Goal: Task Accomplishment & Management: Manage account settings

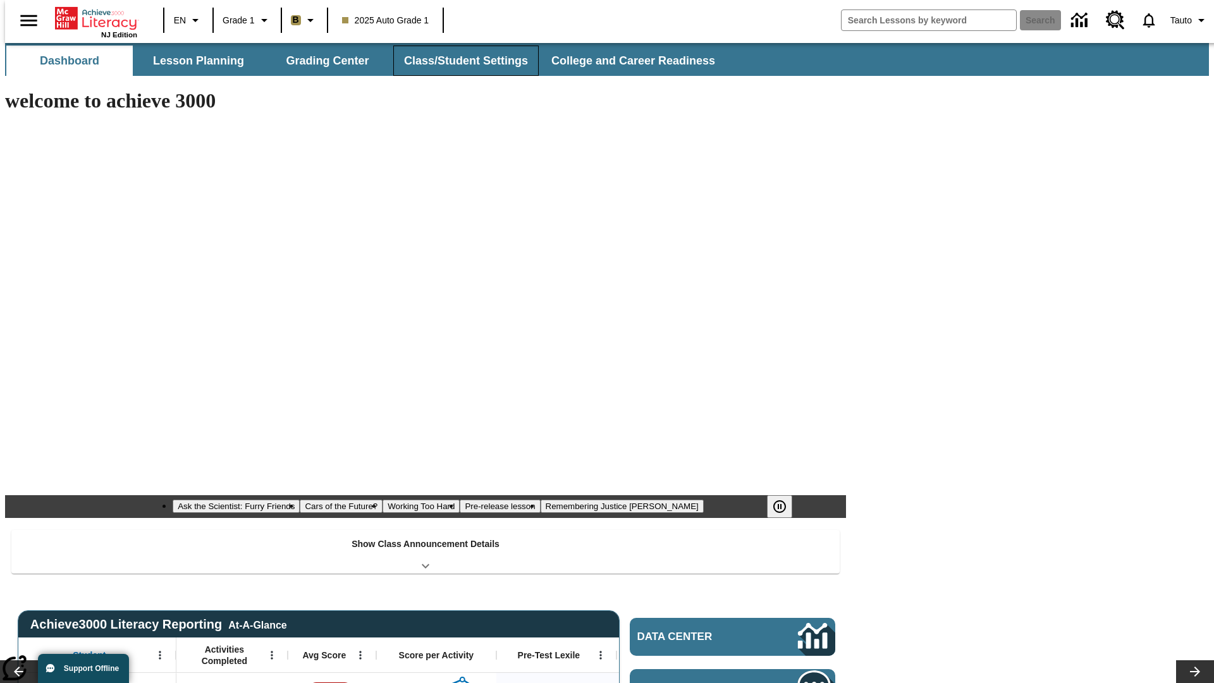
click at [459, 61] on button "Class/Student Settings" at bounding box center [465, 61] width 145 height 30
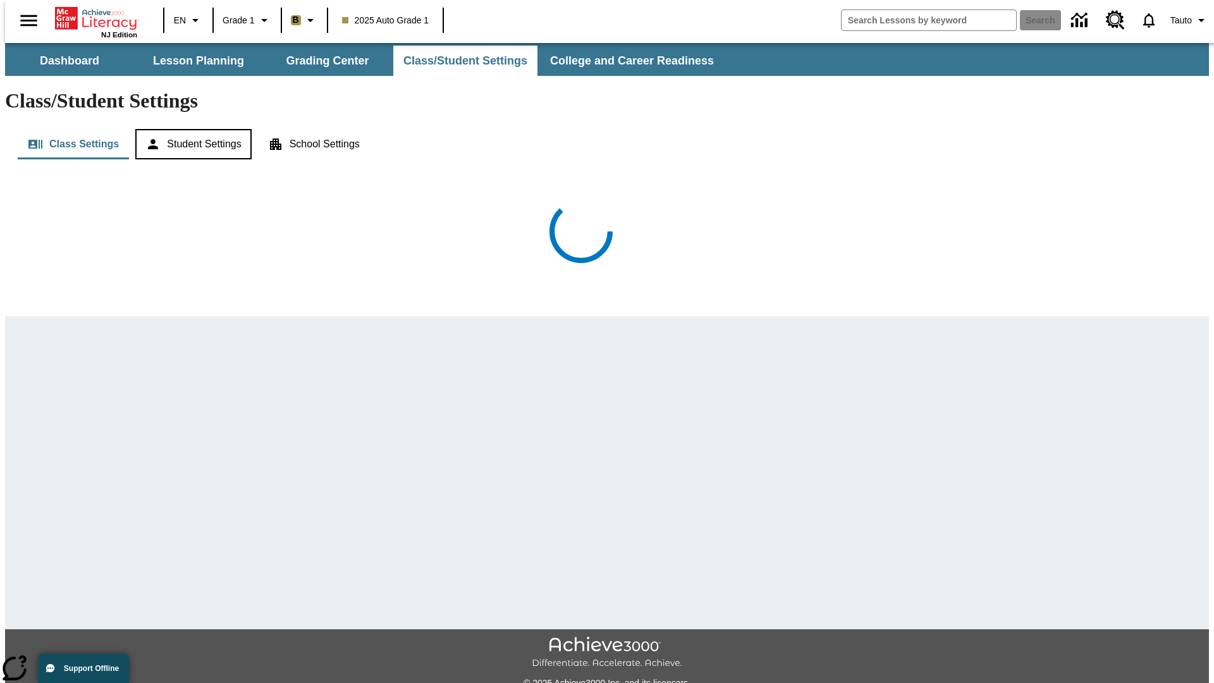
click at [190, 129] on button "Student Settings" at bounding box center [193, 144] width 116 height 30
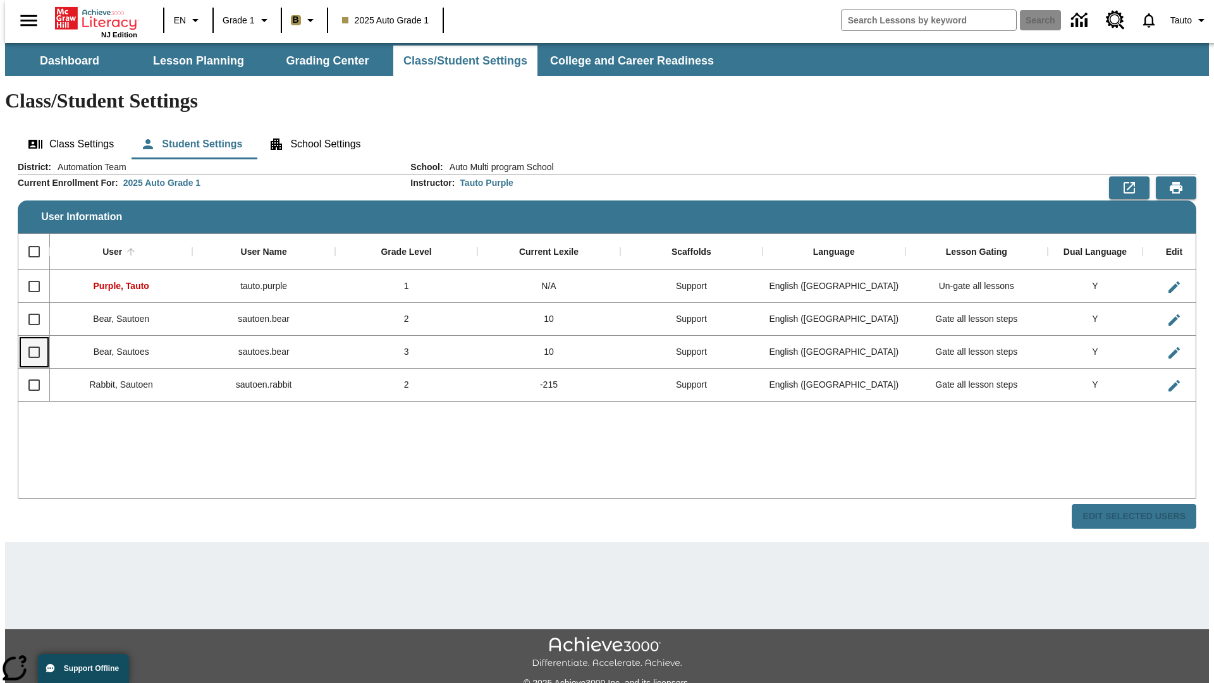
click at [28, 339] on input "Select row" at bounding box center [34, 352] width 27 height 27
checkbox input "true"
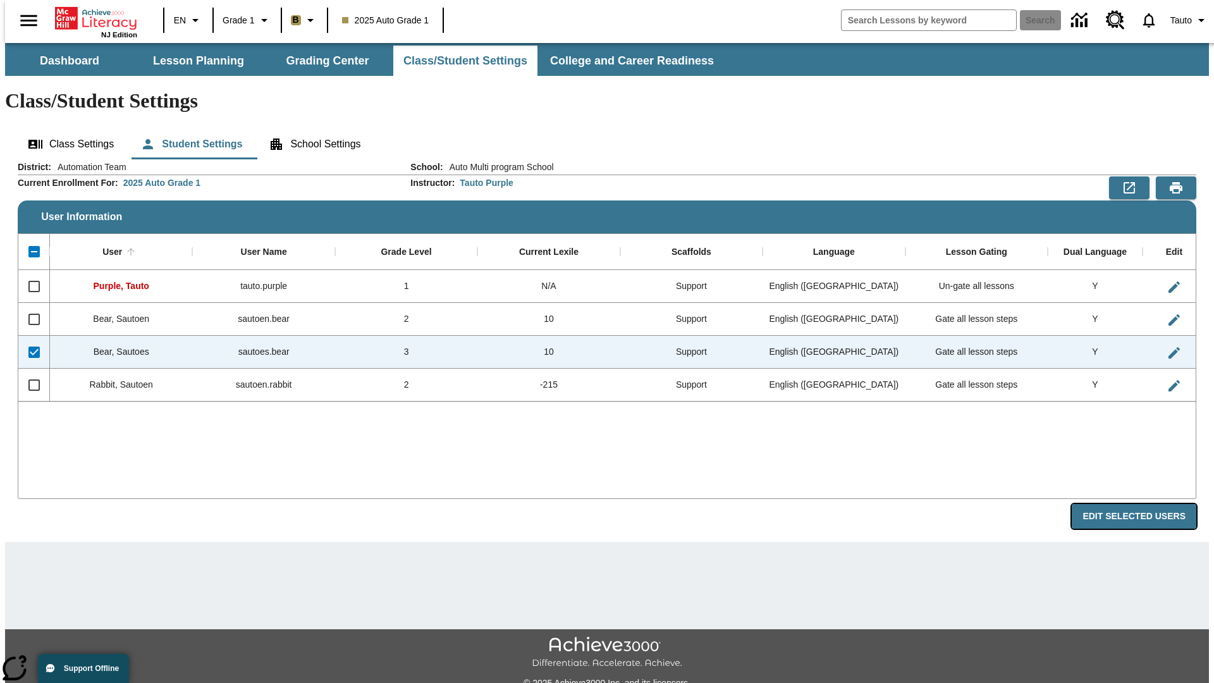
click at [1143, 504] on button "Edit Selected Users" at bounding box center [1133, 516] width 125 height 25
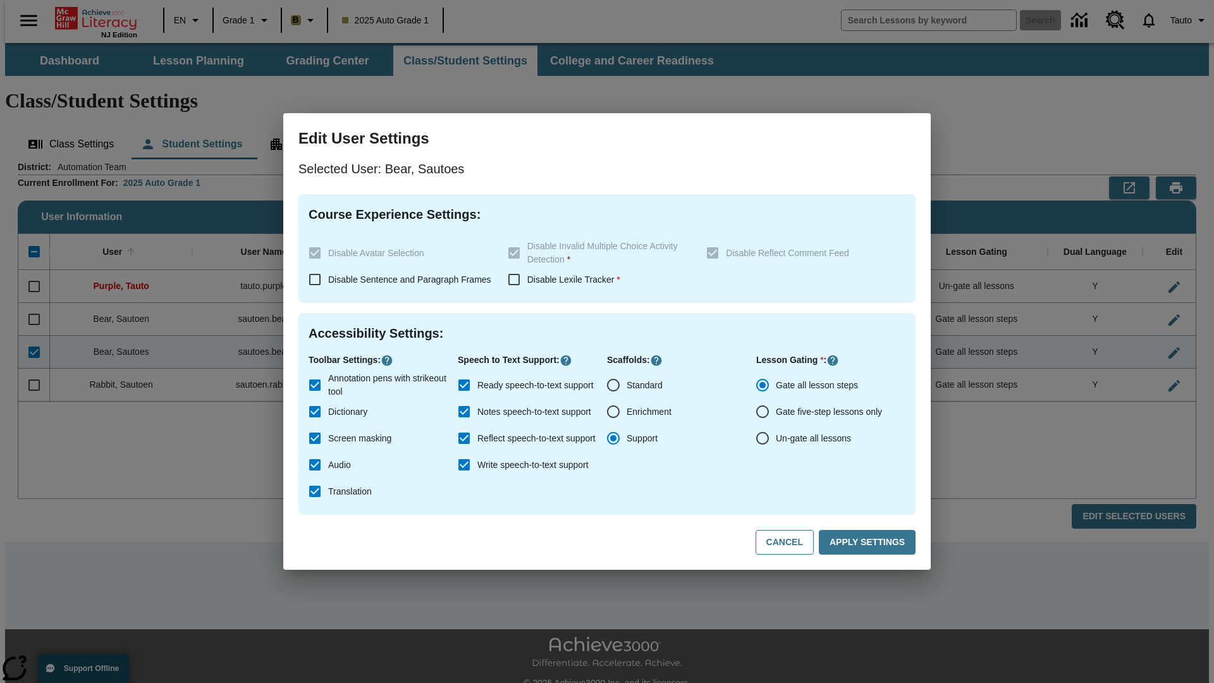
click at [762, 438] on input "Un-gate all lessons" at bounding box center [762, 438] width 27 height 27
radio input "true"
click at [869, 542] on button "Apply Settings" at bounding box center [866, 542] width 97 height 25
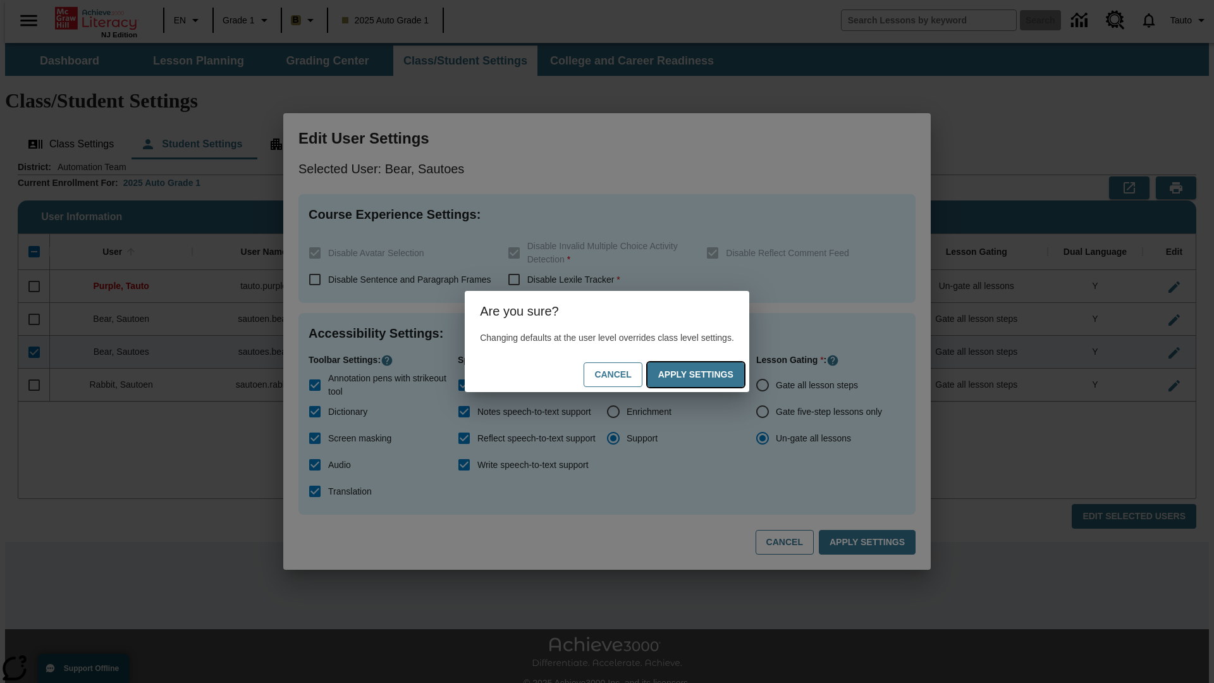
click at [708, 374] on button "Apply Settings" at bounding box center [695, 374] width 97 height 25
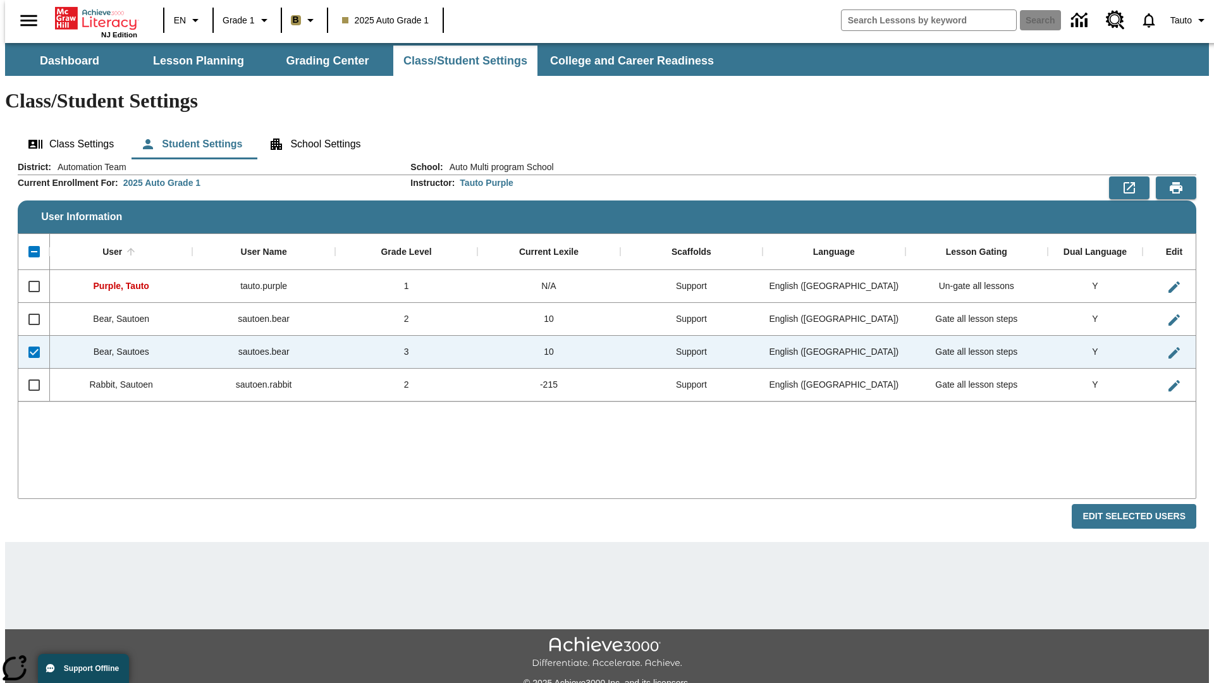
checkbox input "false"
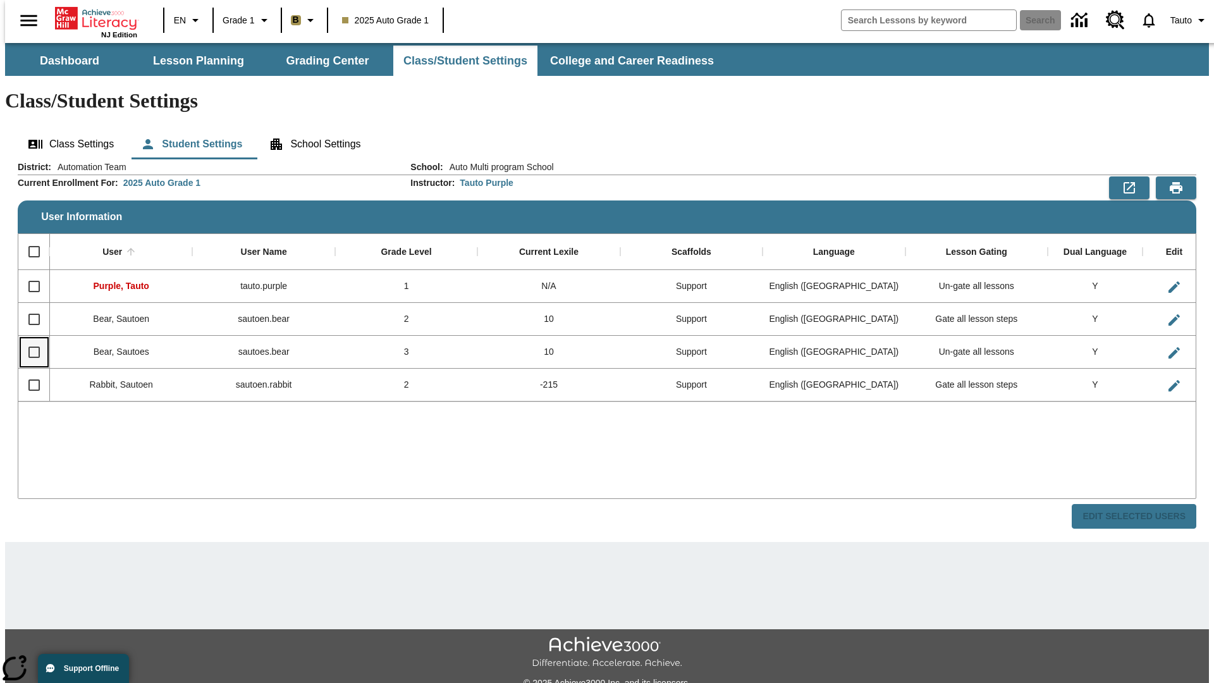
click at [28, 339] on input "Select row" at bounding box center [34, 352] width 27 height 27
checkbox input "true"
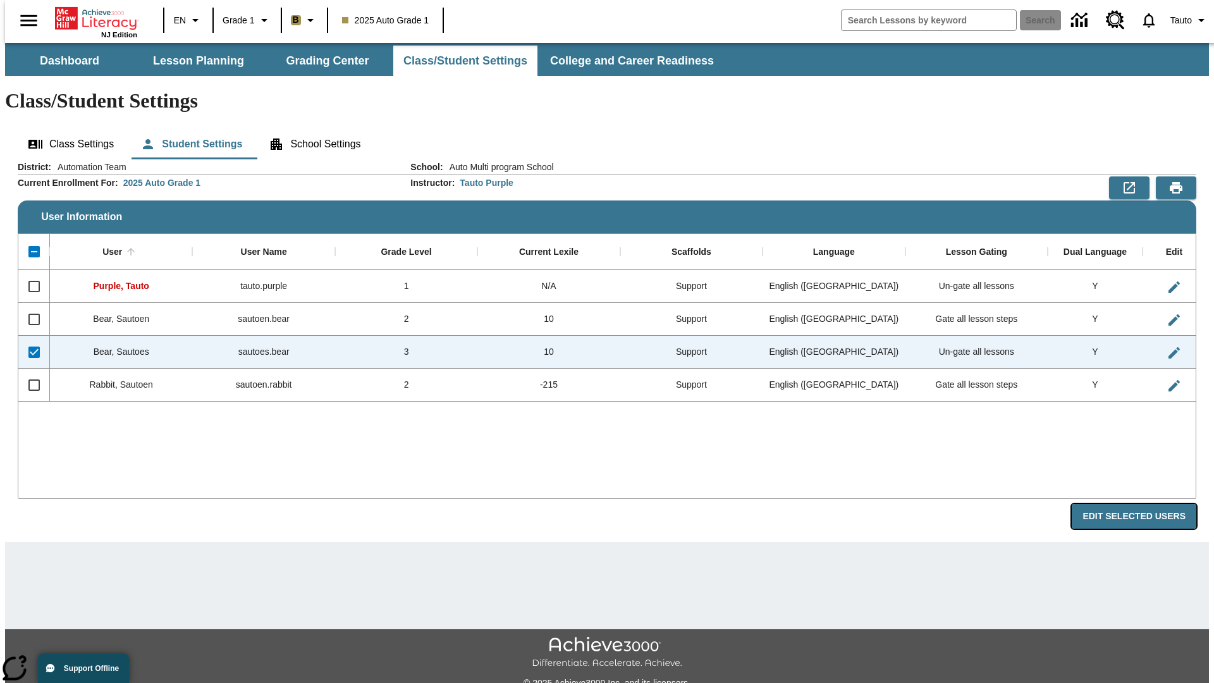
click at [1143, 504] on button "Edit Selected Users" at bounding box center [1133, 516] width 125 height 25
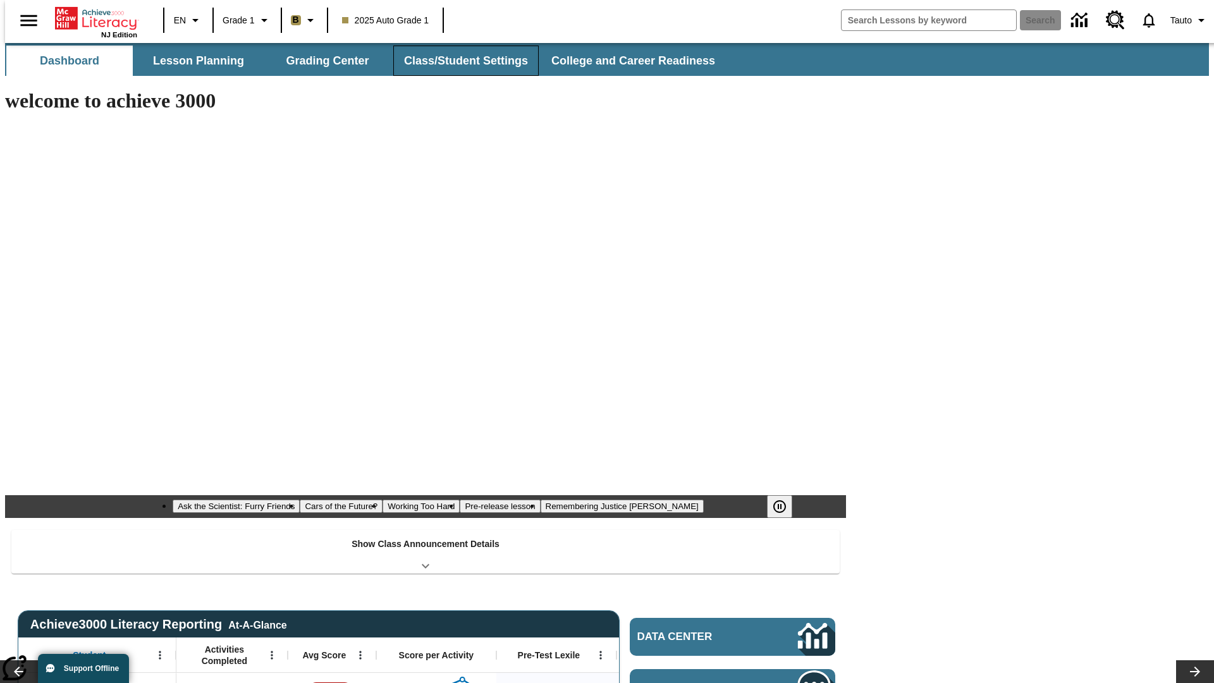
click at [459, 61] on button "Class/Student Settings" at bounding box center [465, 61] width 145 height 30
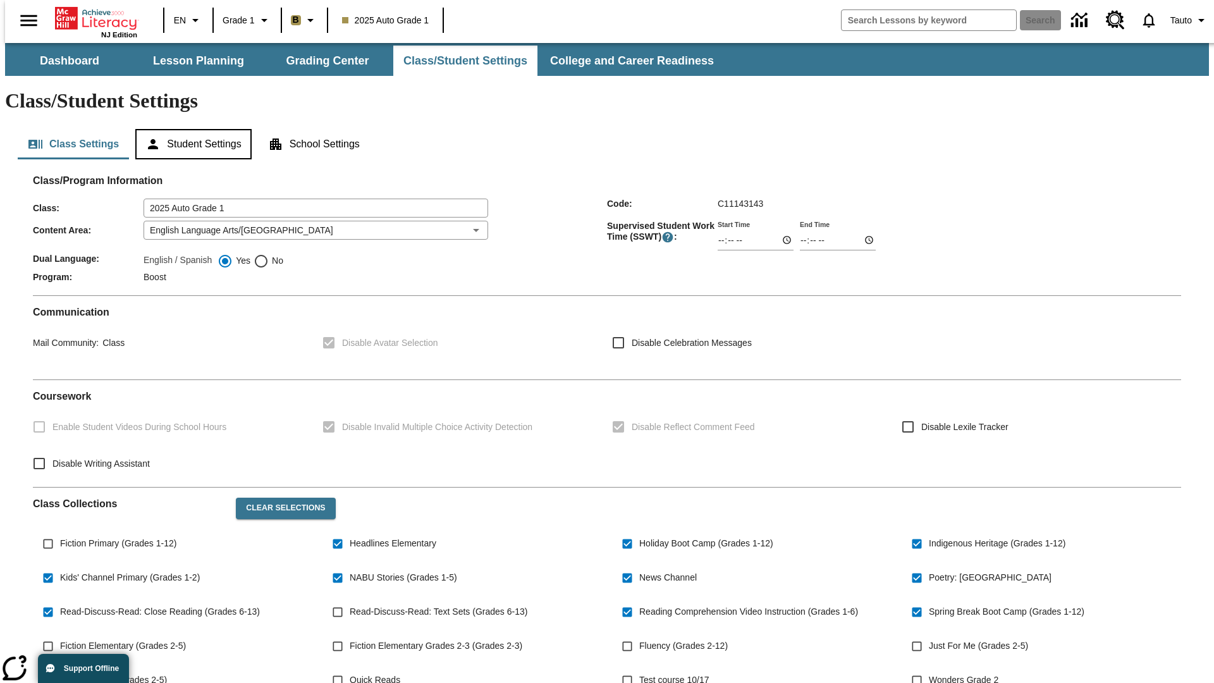
click at [190, 129] on button "Student Settings" at bounding box center [193, 144] width 116 height 30
